Goal: Task Accomplishment & Management: Complete application form

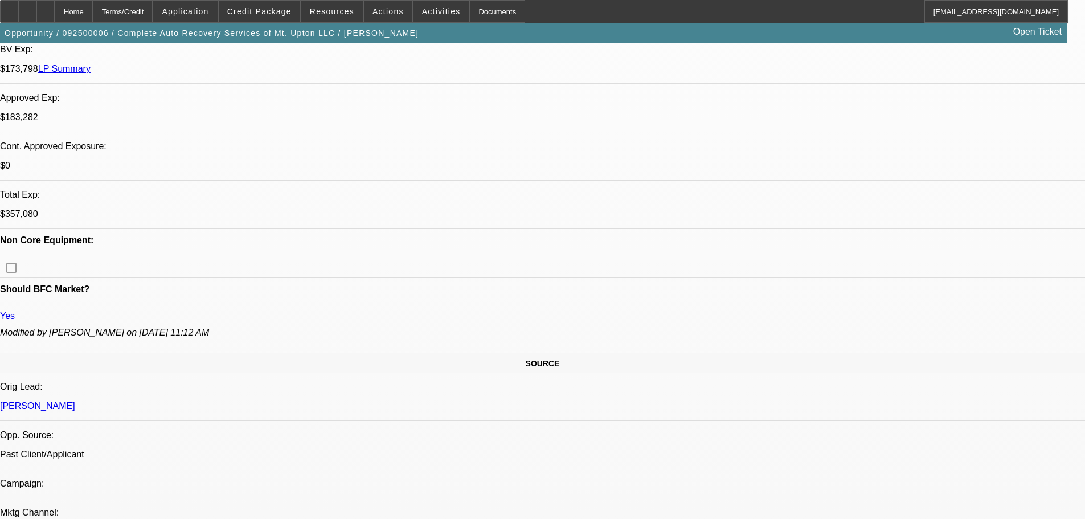
select select "0"
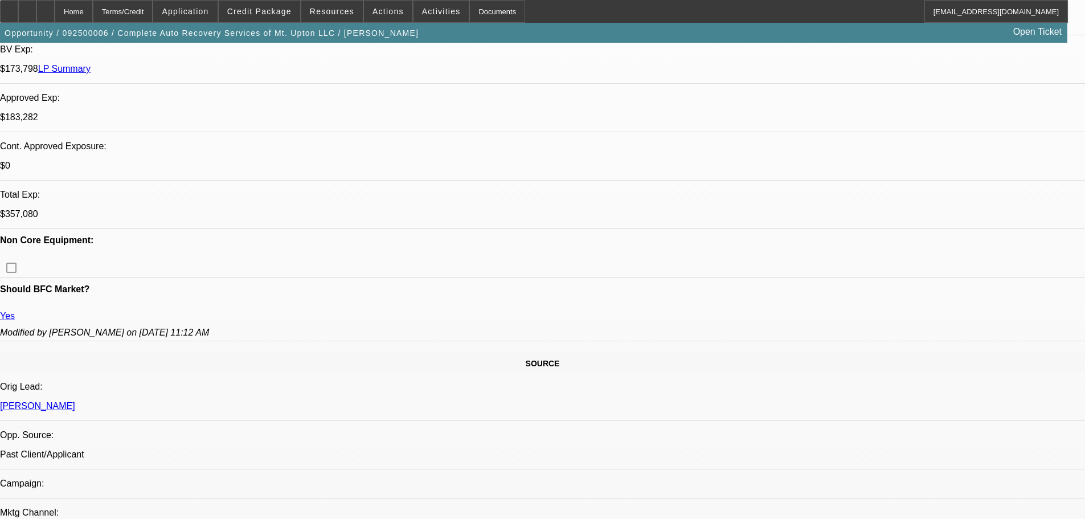
select select "0"
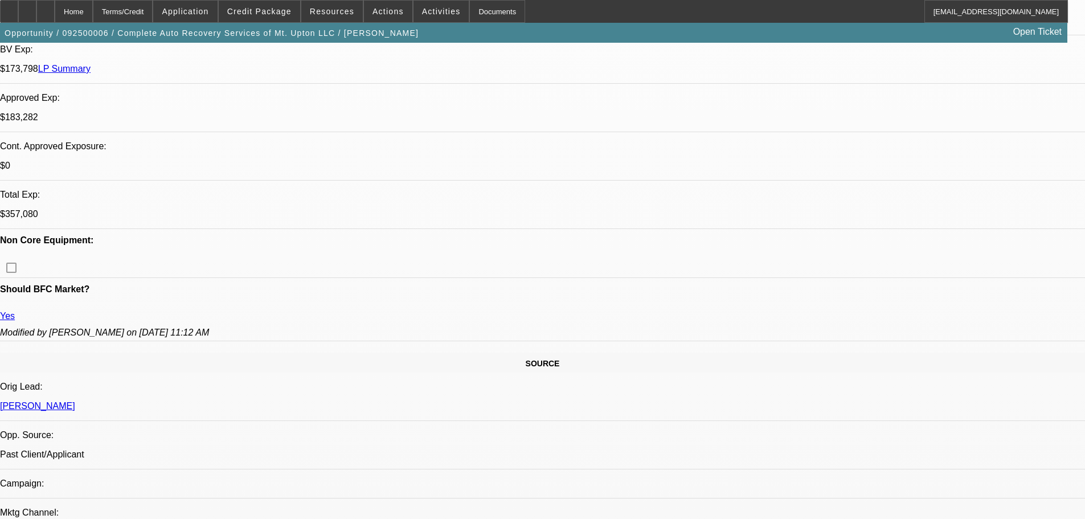
select select "0"
select select "1"
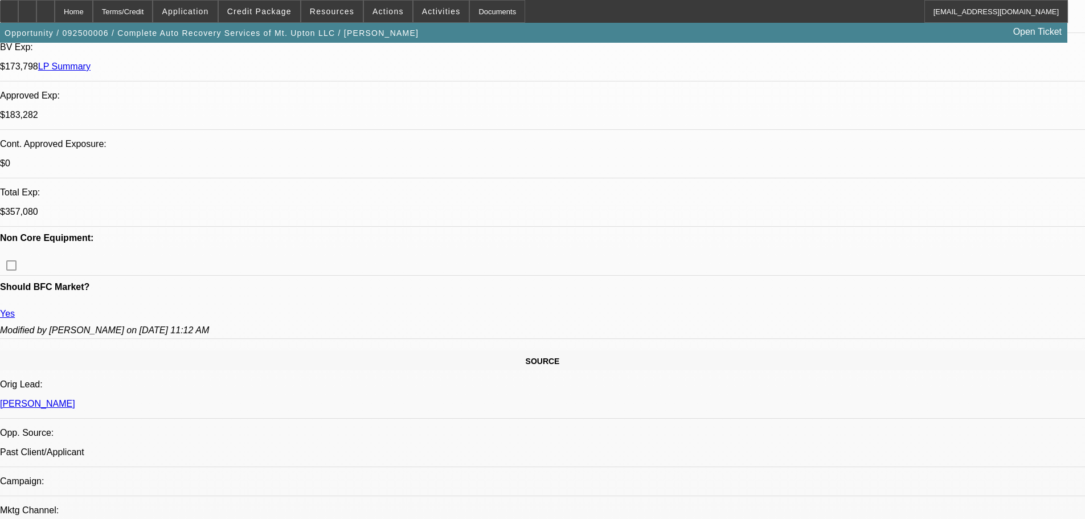
select select "1"
select select "2"
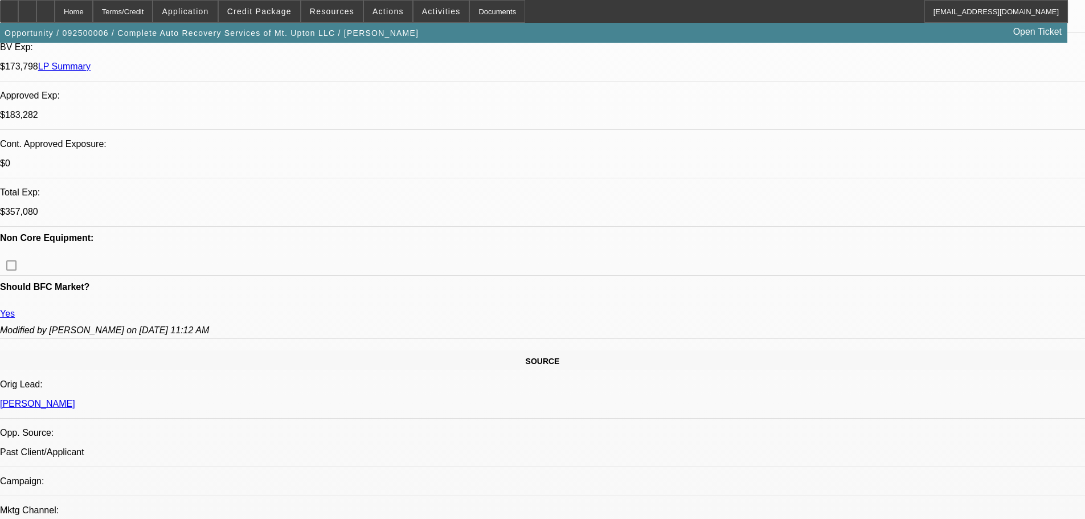
select select "2"
select select "6"
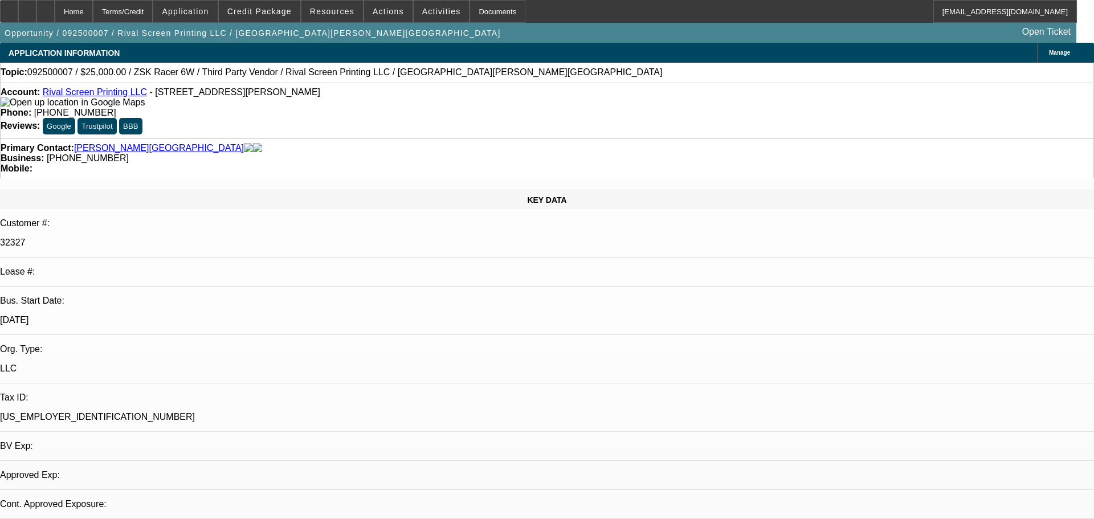
select select "0"
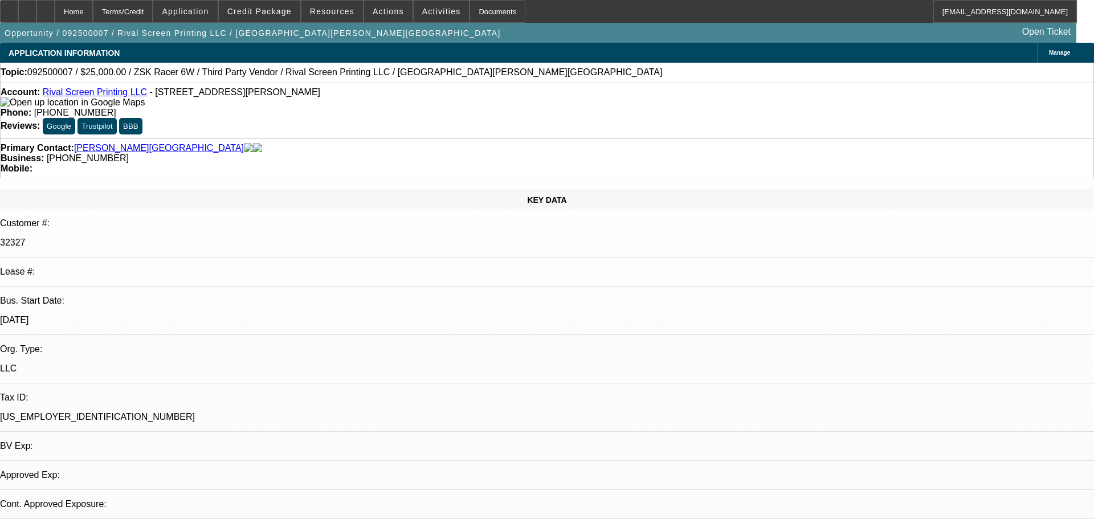
select select "0"
select select "0.1"
select select "2"
select select "0"
select select "0.1"
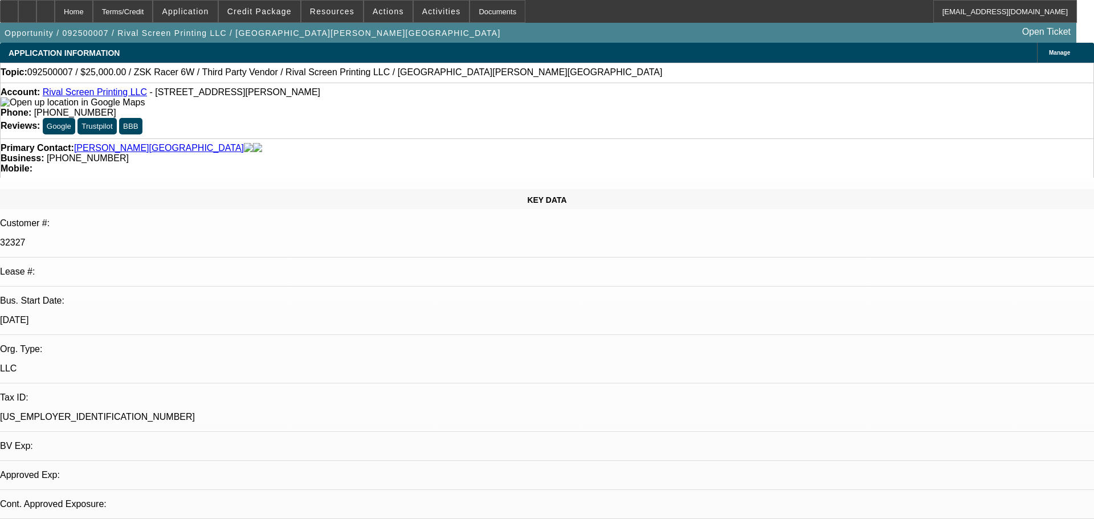
select select "2"
select select "0"
select select "1"
select select "6"
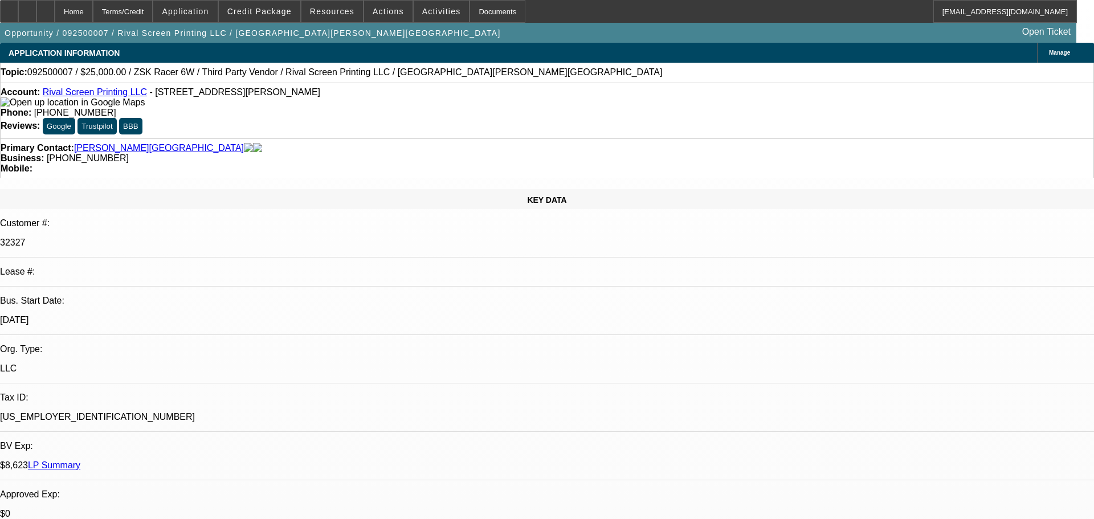
select select "1"
select select "6"
select select "1"
select select "2"
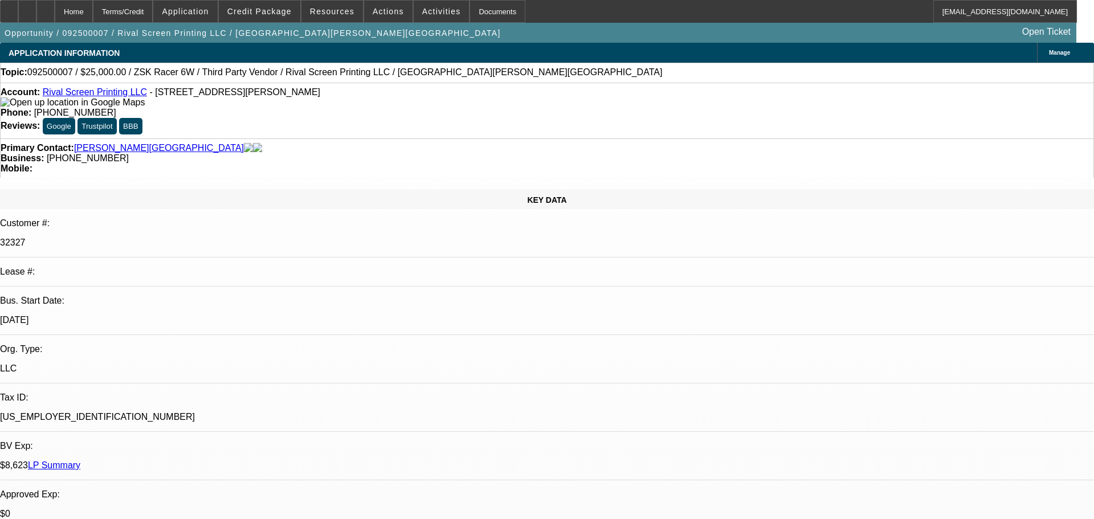
select select "6"
select select "1"
select select "2"
select select "6"
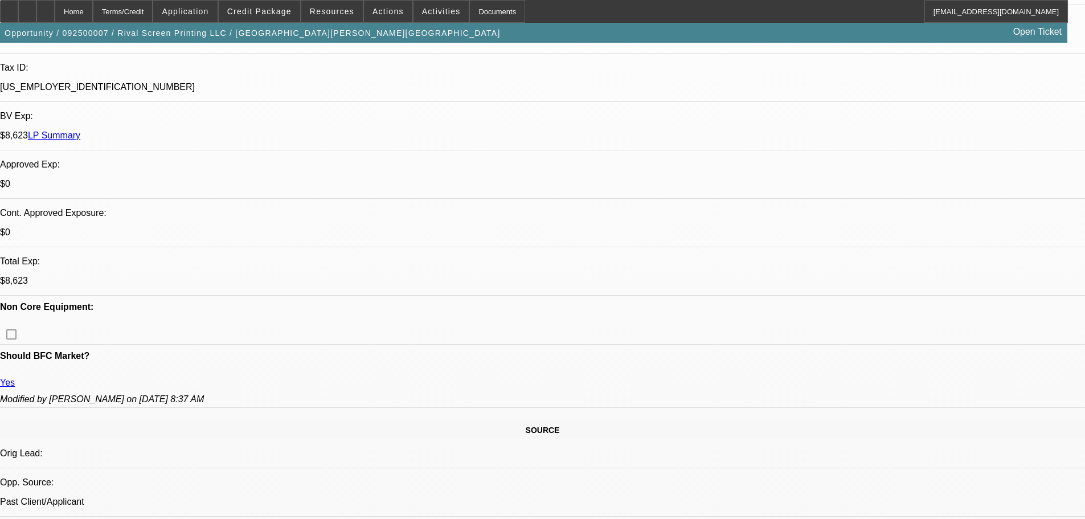
scroll to position [342, 0]
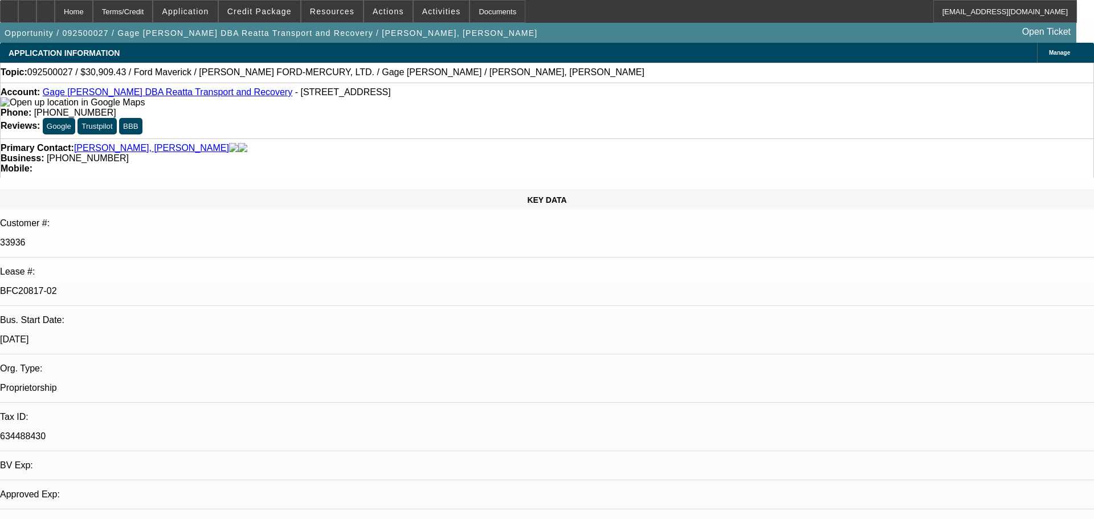
select select "0.1"
select select "2"
select select "0"
select select "0.1"
select select "2"
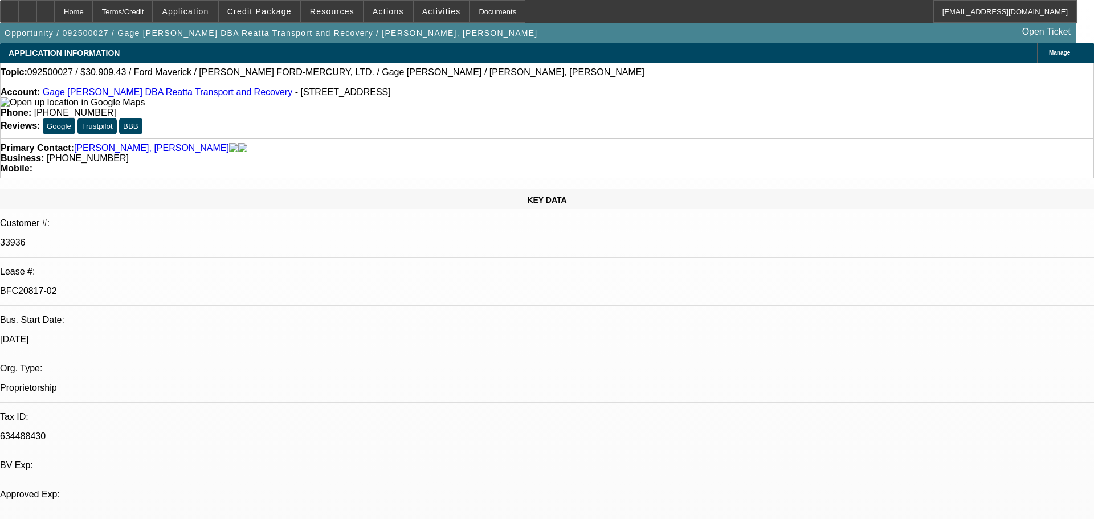
select select "0"
select select "0.1"
select select "2"
select select "0"
select select "0.1"
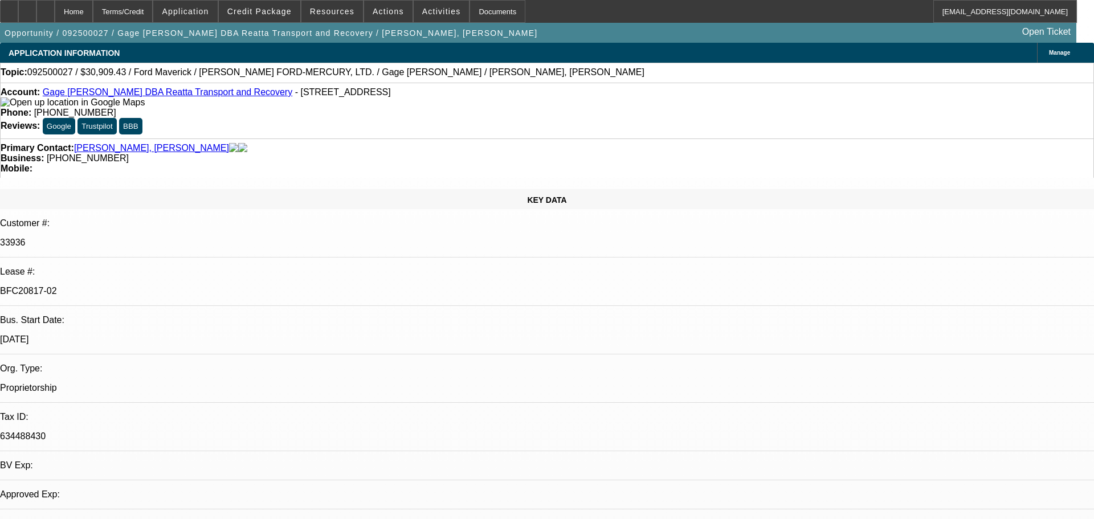
select select "2"
select select "0"
select select "1"
select select "2"
select select "6"
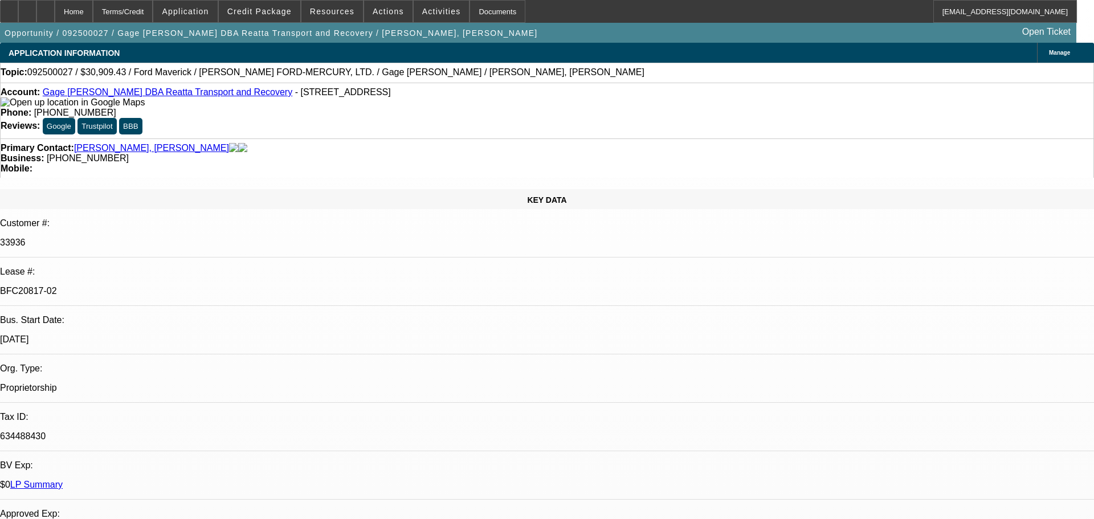
select select "1"
select select "2"
select select "6"
select select "1"
select select "2"
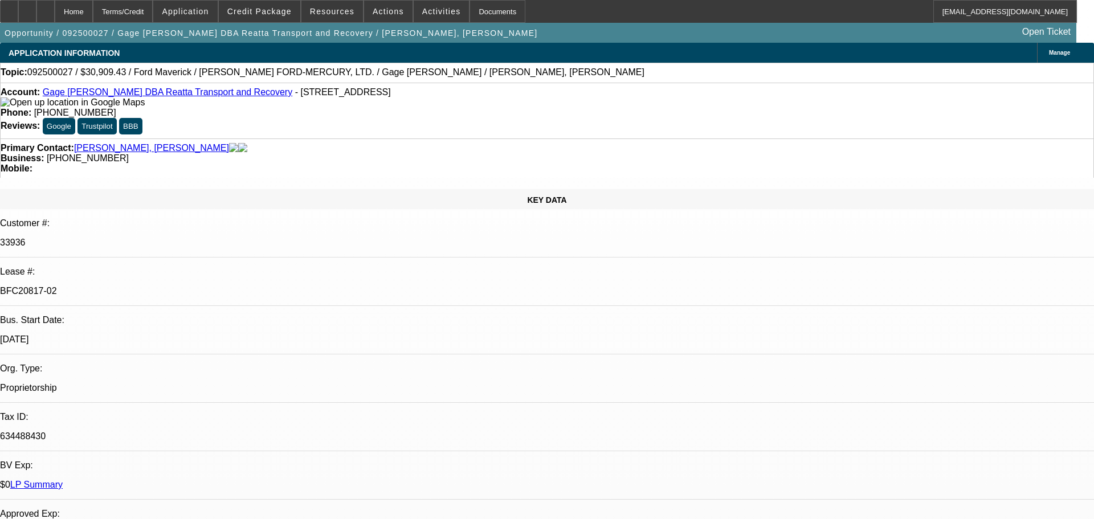
select select "6"
select select "1"
select select "2"
select select "6"
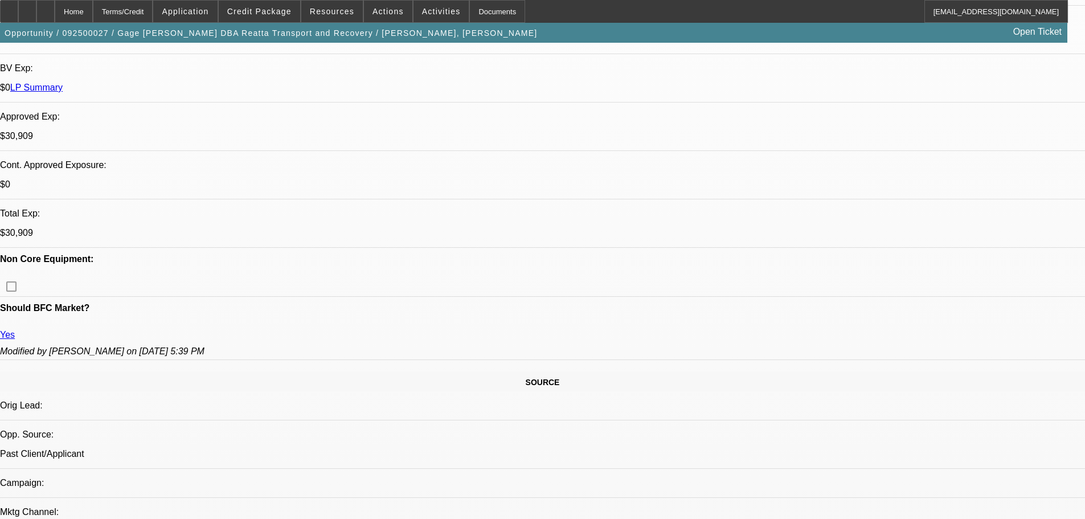
scroll to position [399, 0]
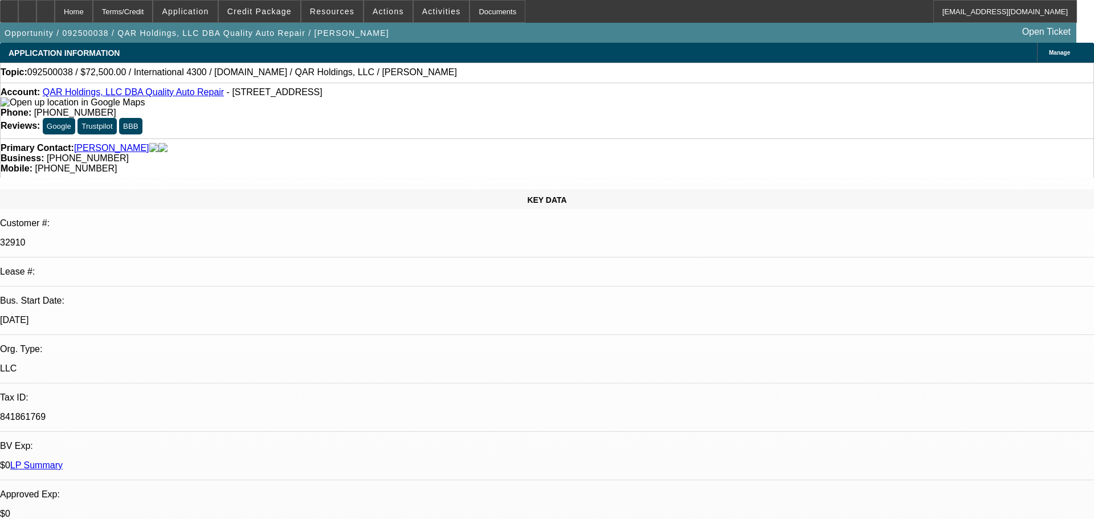
select select "0"
select select "2"
select select "0"
select select "6"
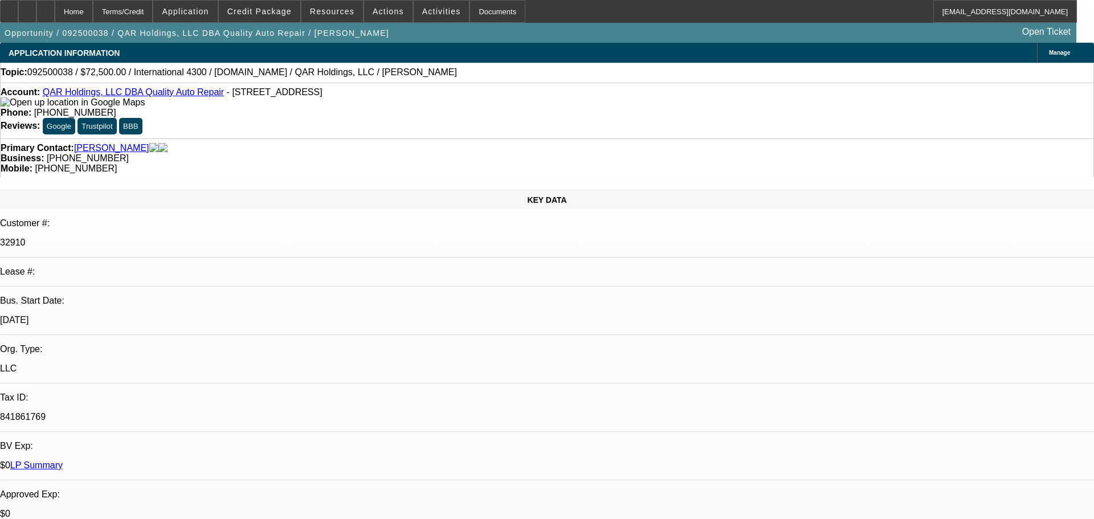
select select "0"
select select "2"
select select "0"
select select "6"
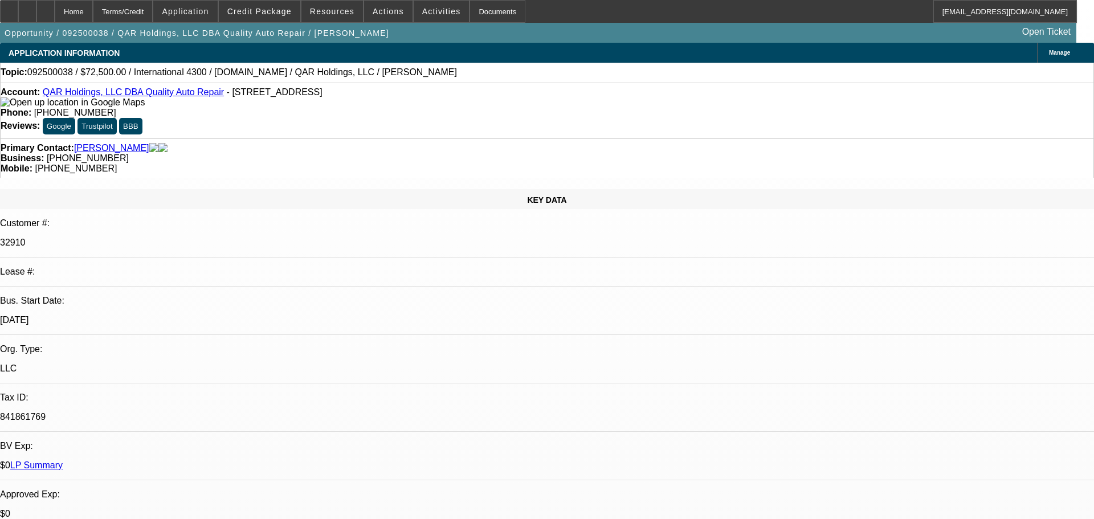
select select "0"
select select "2"
select select "0"
select select "6"
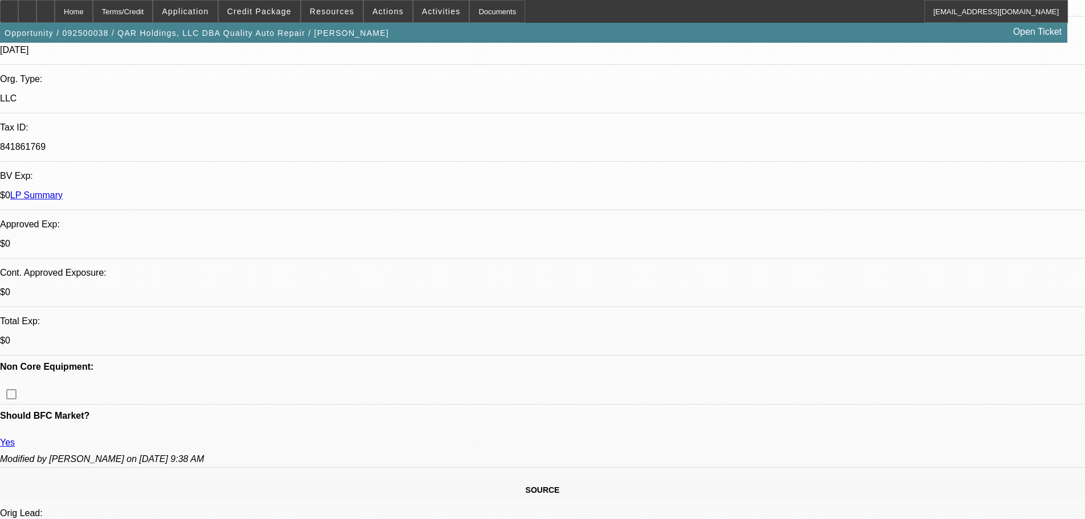
scroll to position [342, 0]
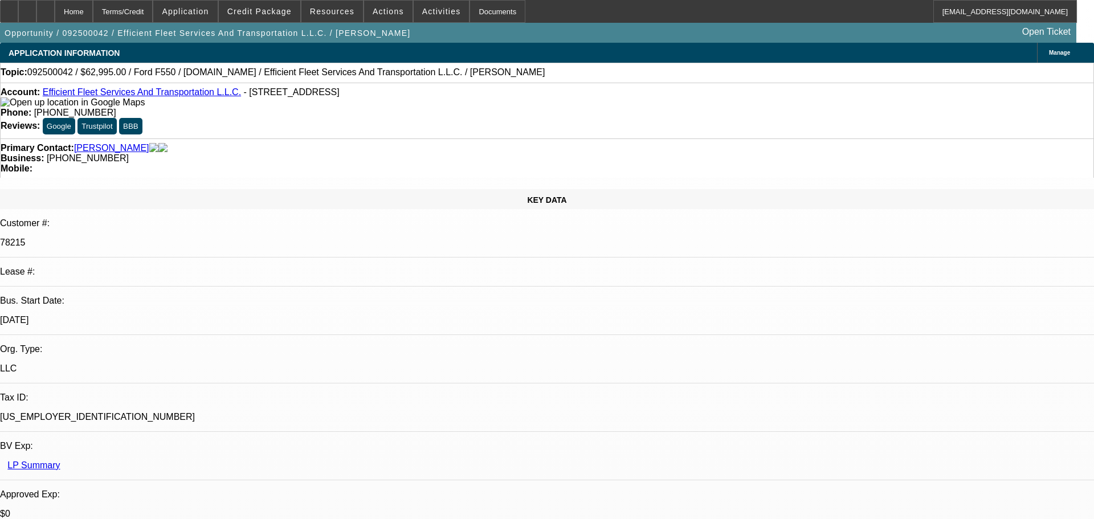
select select "0"
select select "6"
select select "0"
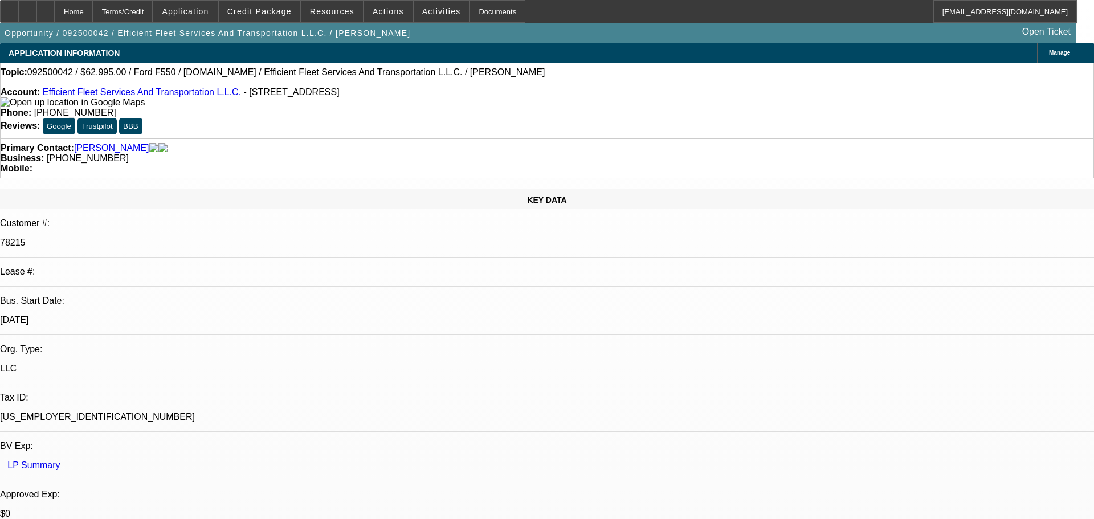
select select "0"
select select "6"
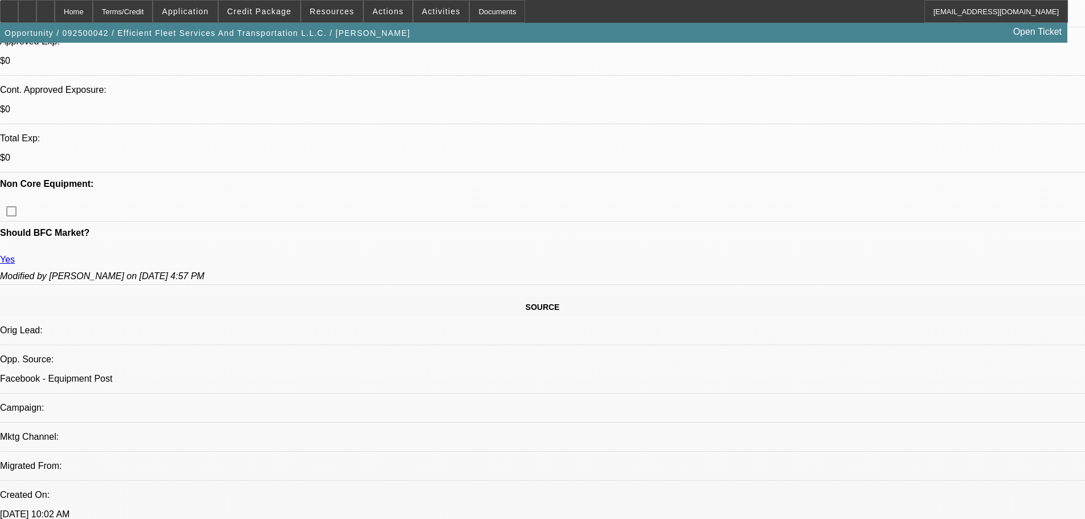
scroll to position [456, 0]
